Goal: Information Seeking & Learning: Learn about a topic

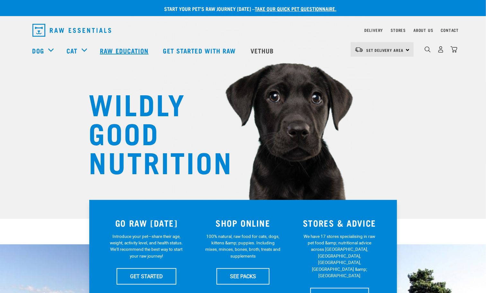
click at [128, 48] on link "Raw Education" at bounding box center [125, 51] width 63 height 26
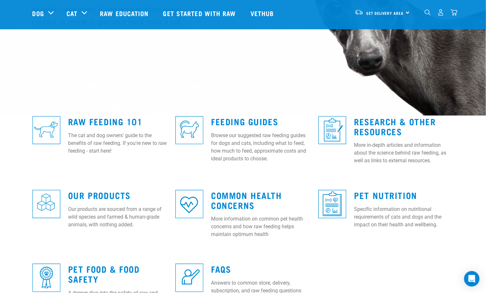
scroll to position [200, 0]
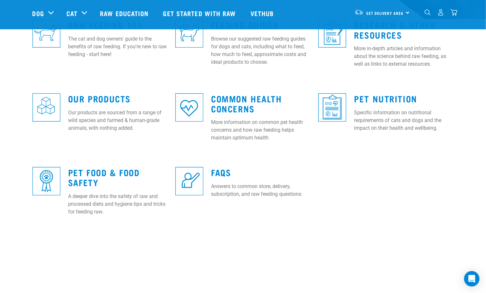
click at [370, 104] on div "Pet Nutrition Specific information on nutritional requirements of cats and dogs…" at bounding box center [403, 111] width 107 height 52
click at [372, 98] on link "Pet Nutrition" at bounding box center [385, 98] width 63 height 5
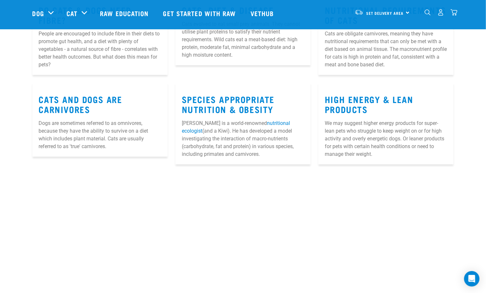
scroll to position [96, 0]
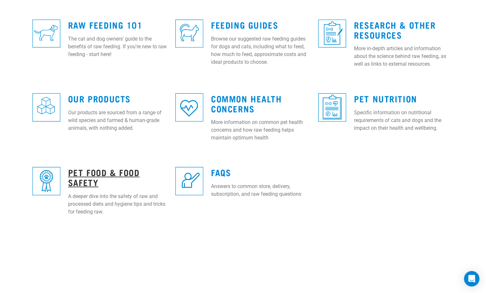
click at [106, 169] on link "Pet Food & Food Safety" at bounding box center [104, 176] width 72 height 15
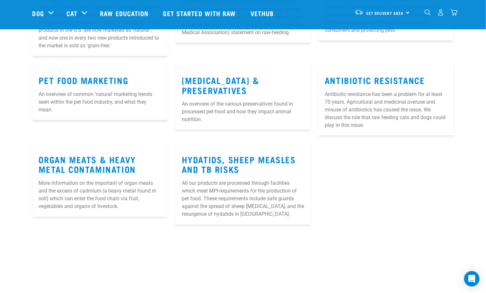
scroll to position [386, 0]
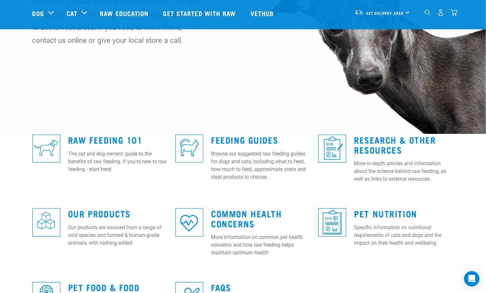
scroll to position [102, 0]
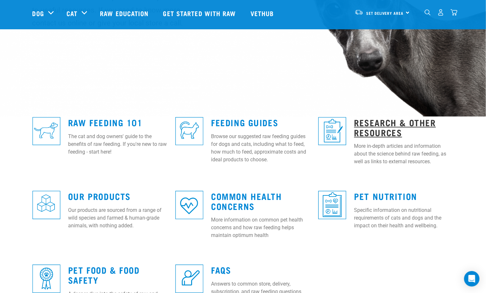
click at [380, 123] on link "Research & Other Resources" at bounding box center [395, 127] width 82 height 15
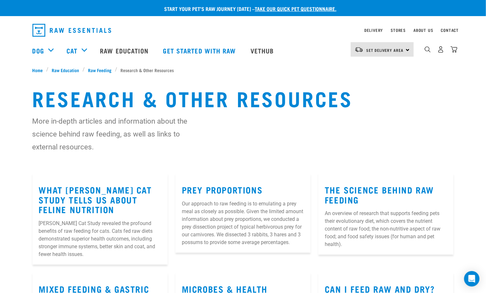
scroll to position [24, 0]
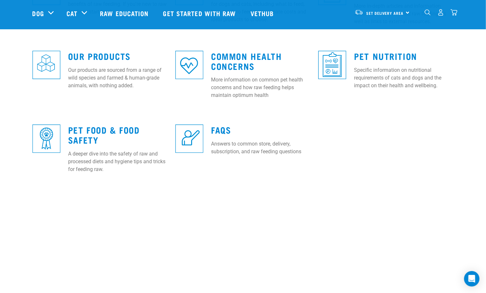
scroll to position [247, 0]
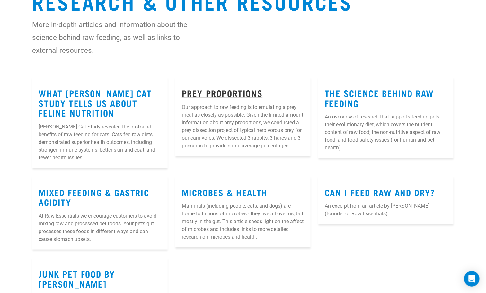
click at [259, 90] on link "Prey Proportions" at bounding box center [222, 92] width 81 height 5
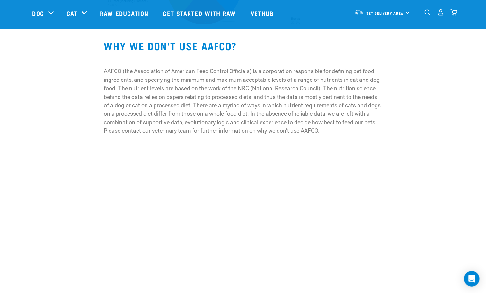
scroll to position [628, 0]
